Goal: Information Seeking & Learning: Find specific fact

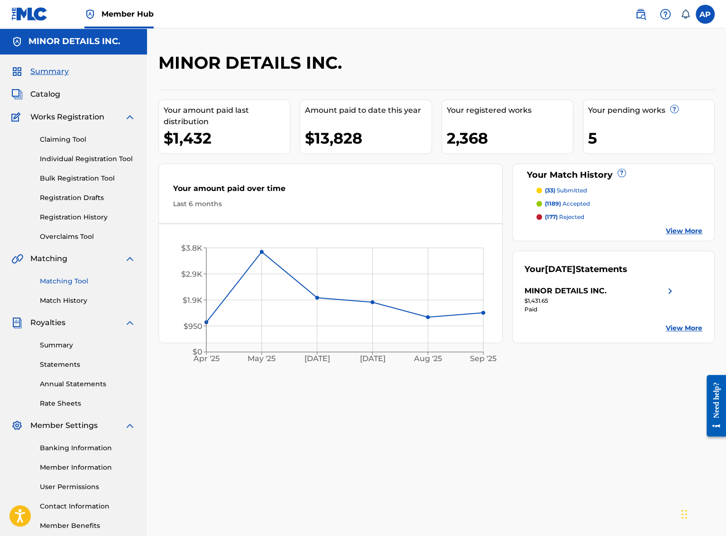
click at [80, 278] on link "Matching Tool" at bounding box center [88, 281] width 96 height 10
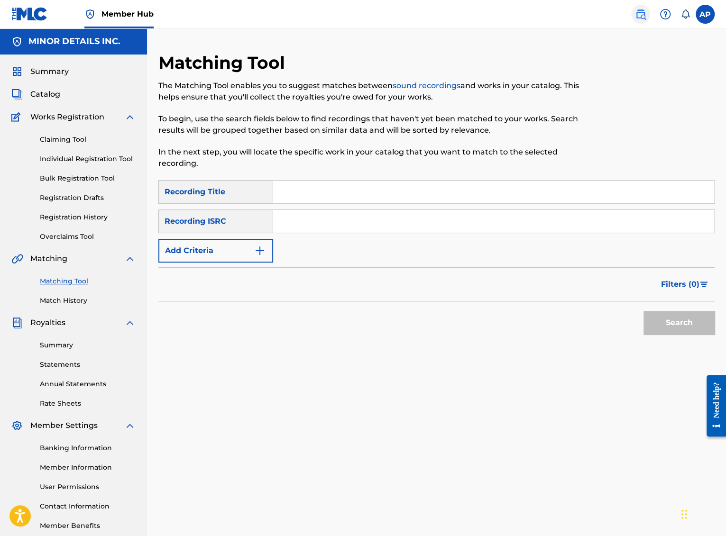
click at [645, 15] on img at bounding box center [640, 14] width 11 height 11
click at [232, 257] on button "Add Criteria" at bounding box center [215, 251] width 115 height 24
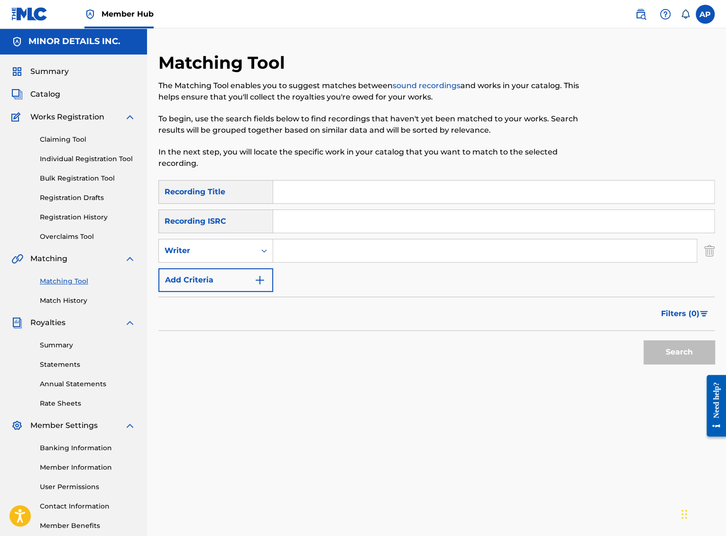
click at [300, 249] on input "Search Form" at bounding box center [484, 250] width 423 height 23
paste input "[PERSON_NAME]"
type input "[PERSON_NAME]"
click at [676, 349] on button "Search" at bounding box center [678, 352] width 71 height 24
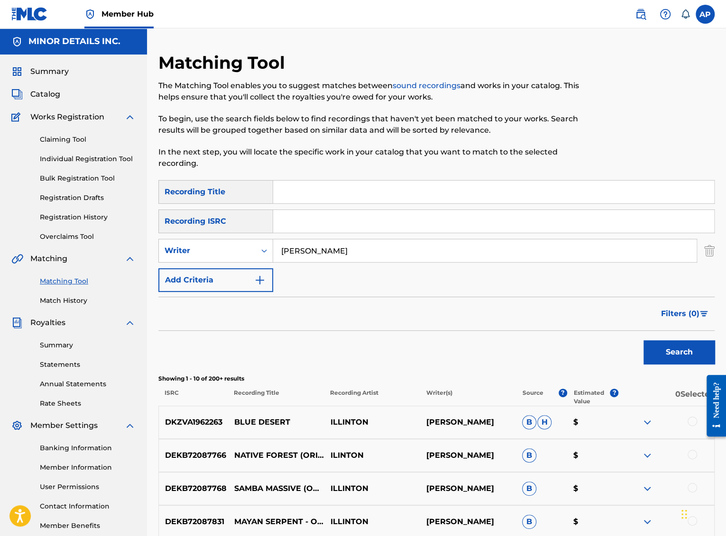
scroll to position [318, 0]
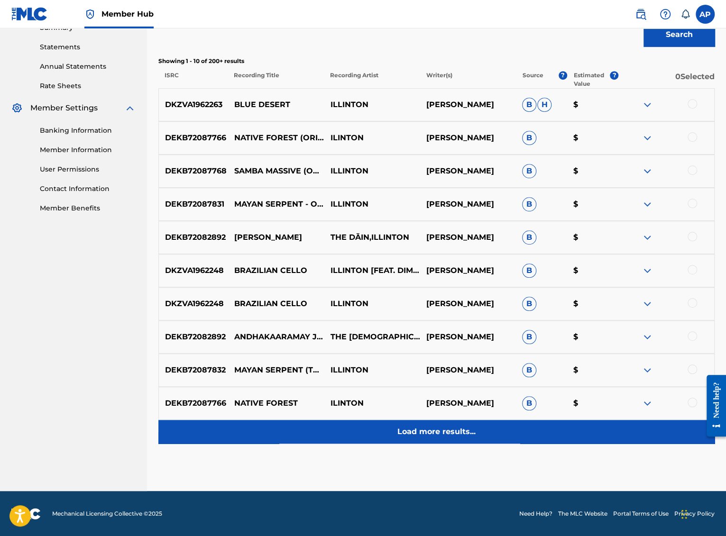
click at [455, 427] on p "Load more results..." at bounding box center [436, 431] width 78 height 11
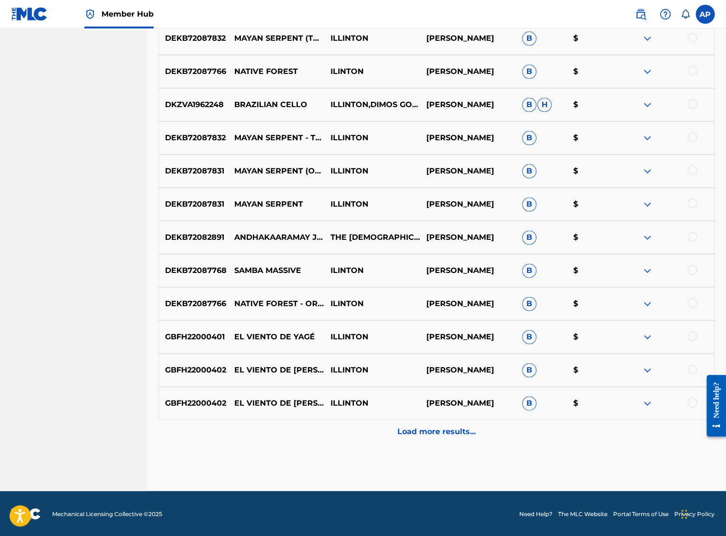
click at [455, 427] on p "Load more results..." at bounding box center [436, 431] width 78 height 11
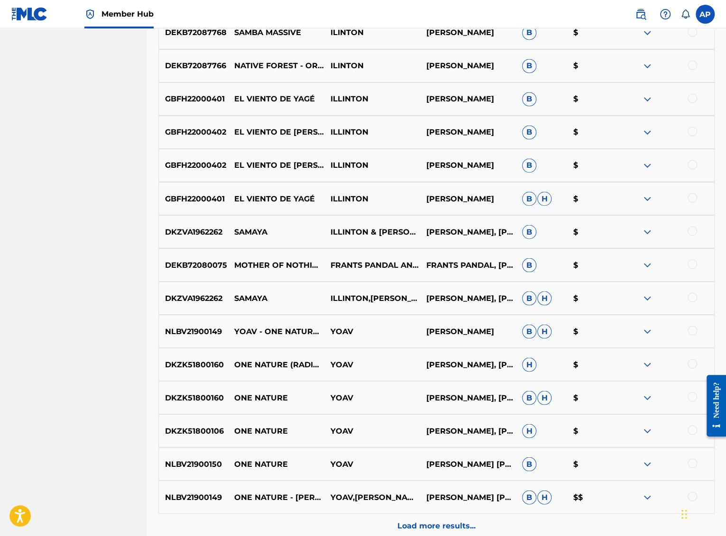
scroll to position [981, 0]
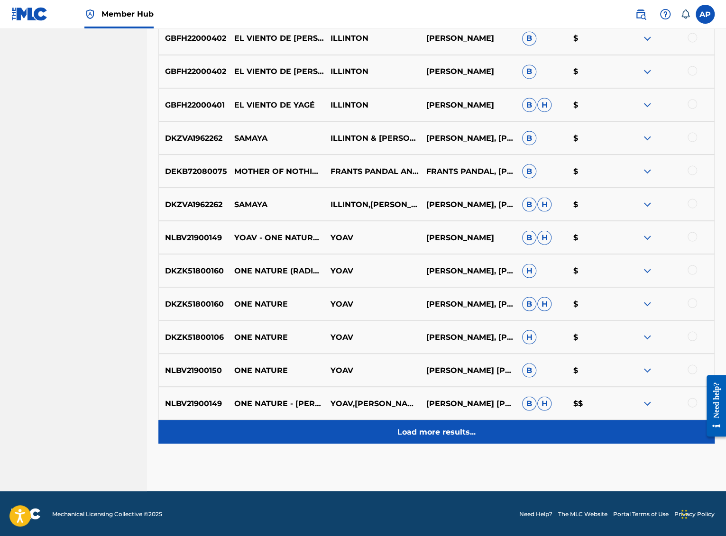
click at [455, 427] on p "Load more results..." at bounding box center [436, 431] width 78 height 11
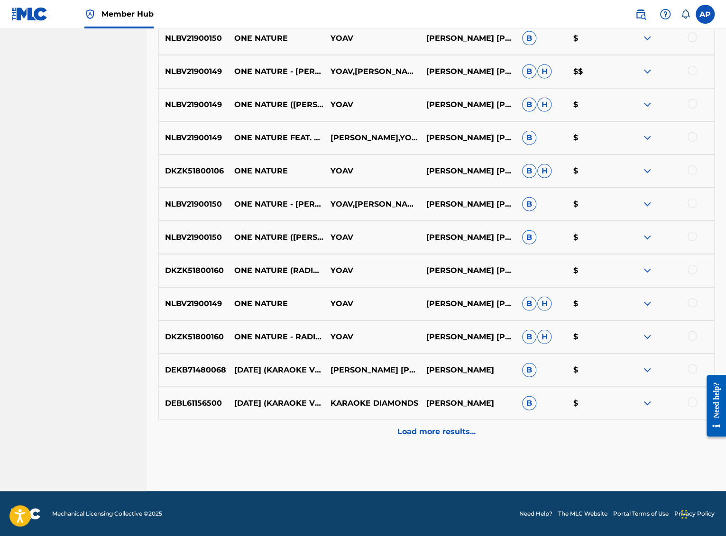
click at [455, 428] on p "Load more results..." at bounding box center [436, 431] width 78 height 11
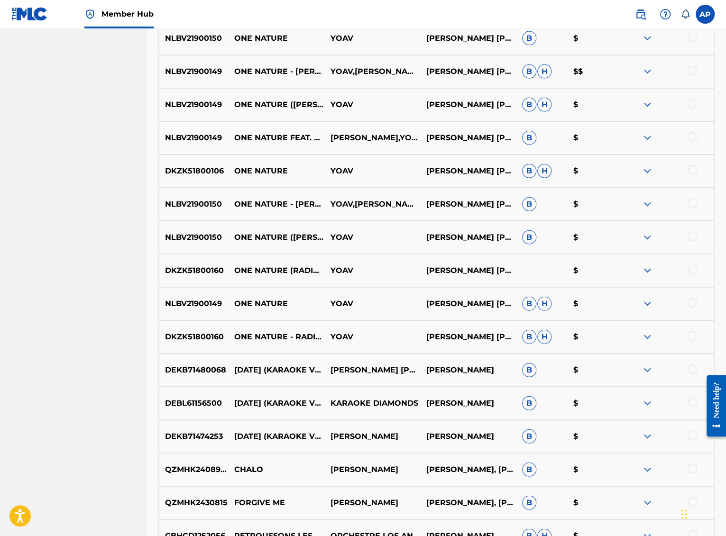
scroll to position [1645, 0]
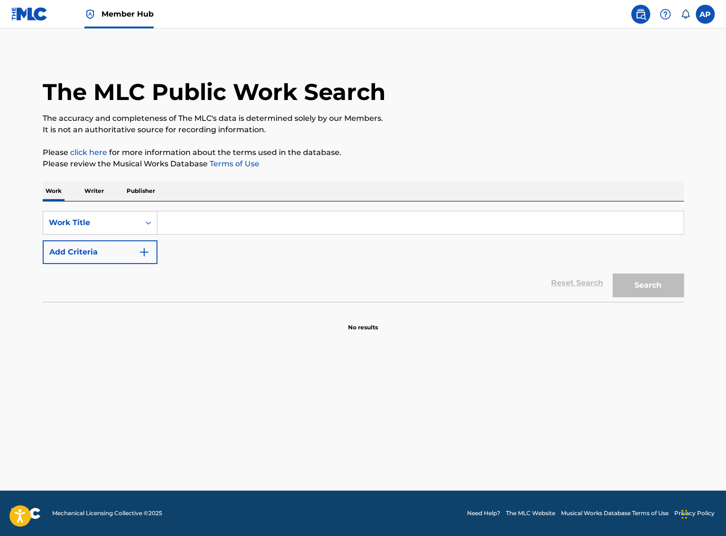
click at [88, 196] on p "Writer" at bounding box center [94, 191] width 25 height 20
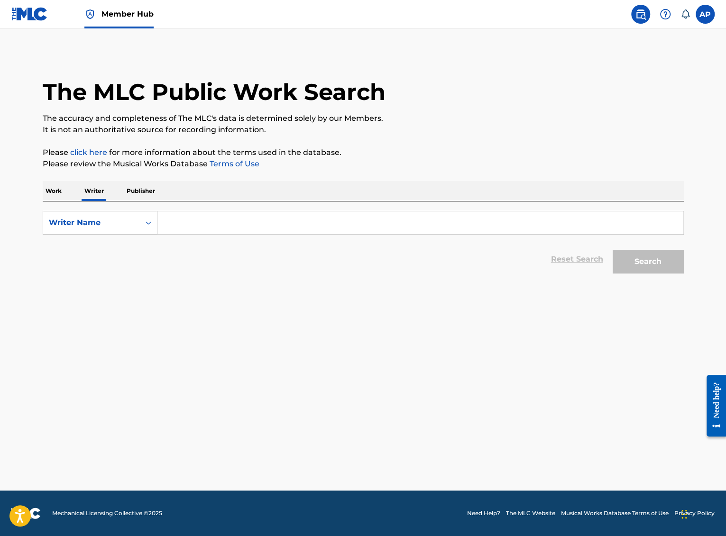
click at [204, 230] on input "Search Form" at bounding box center [420, 222] width 526 height 23
paste input "[PERSON_NAME]"
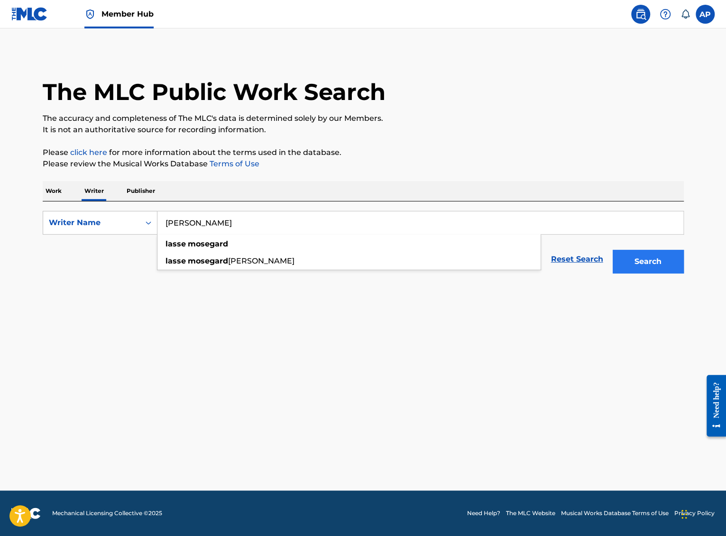
type input "[PERSON_NAME]"
click at [633, 257] on button "Search" at bounding box center [648, 262] width 71 height 24
